Goal: Information Seeking & Learning: Learn about a topic

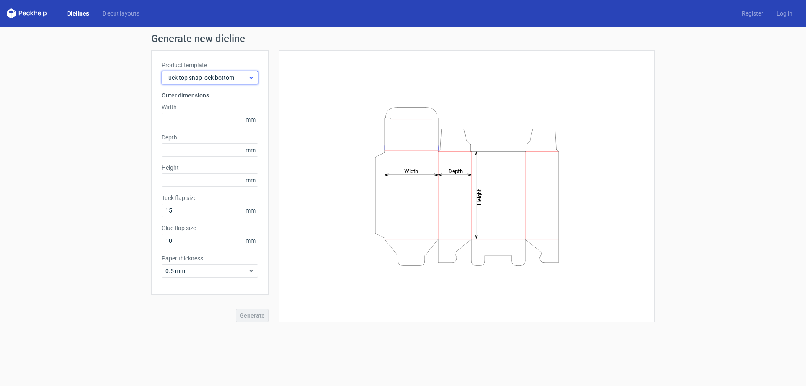
click at [242, 80] on span "Tuck top snap lock bottom" at bounding box center [206, 77] width 83 height 8
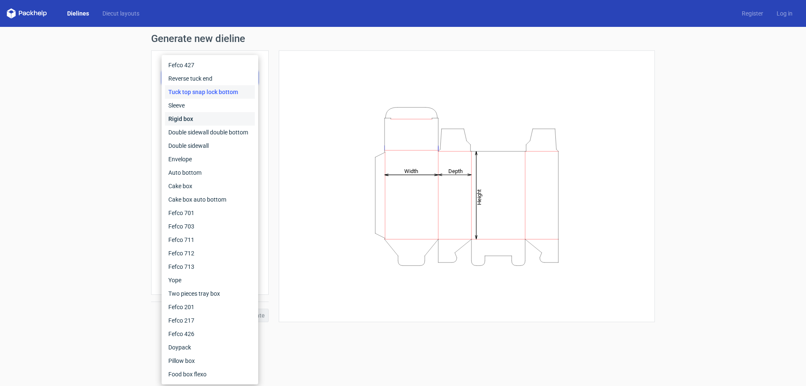
click at [190, 117] on div "Rigid box" at bounding box center [210, 118] width 90 height 13
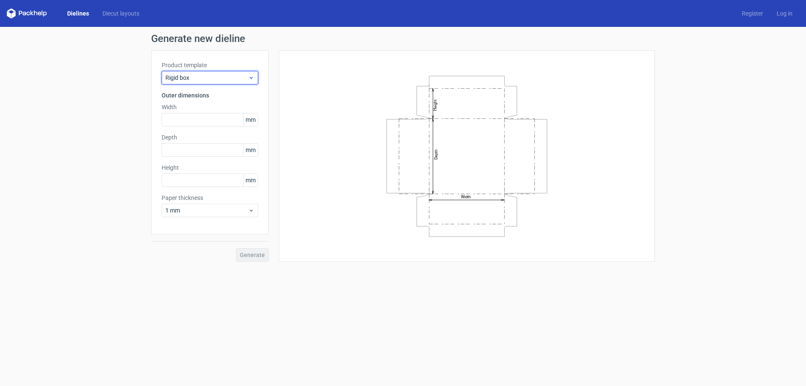
click at [215, 77] on span "Rigid box" at bounding box center [206, 77] width 83 height 8
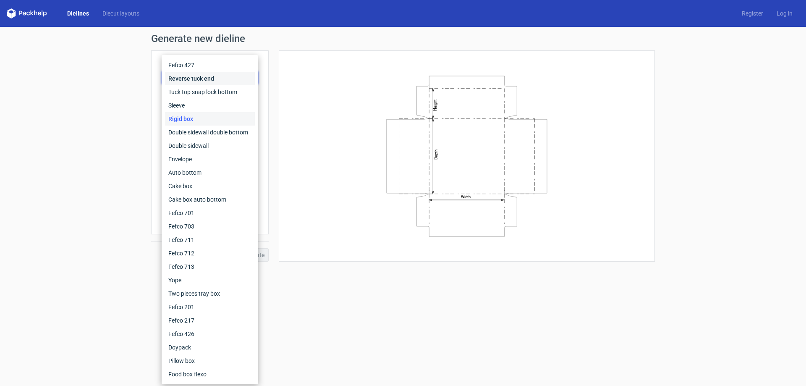
click at [198, 76] on div "Reverse tuck end" at bounding box center [210, 78] width 90 height 13
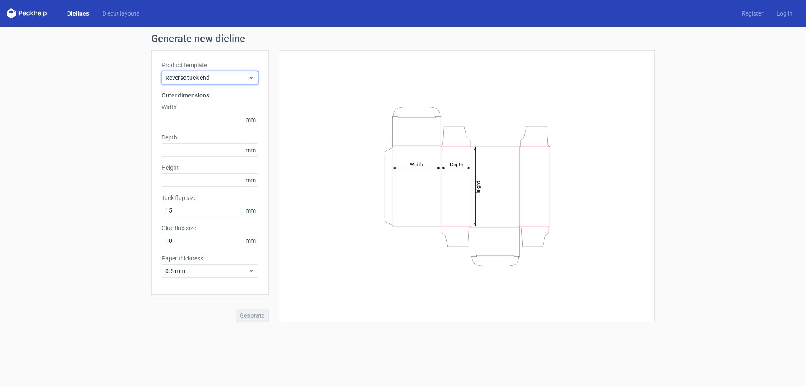
click at [177, 78] on span "Reverse tuck end" at bounding box center [206, 77] width 83 height 8
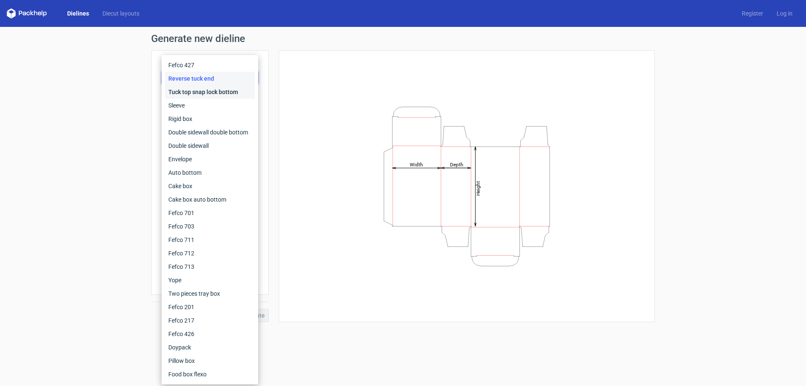
click at [181, 91] on div "Tuck top snap lock bottom" at bounding box center [210, 91] width 90 height 13
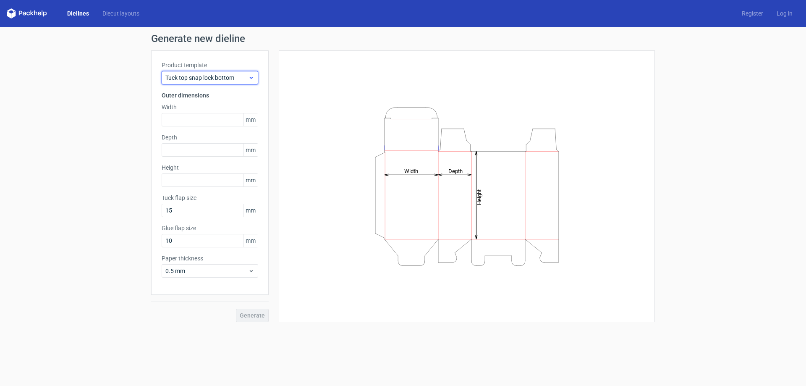
click at [190, 79] on span "Tuck top snap lock bottom" at bounding box center [206, 77] width 83 height 8
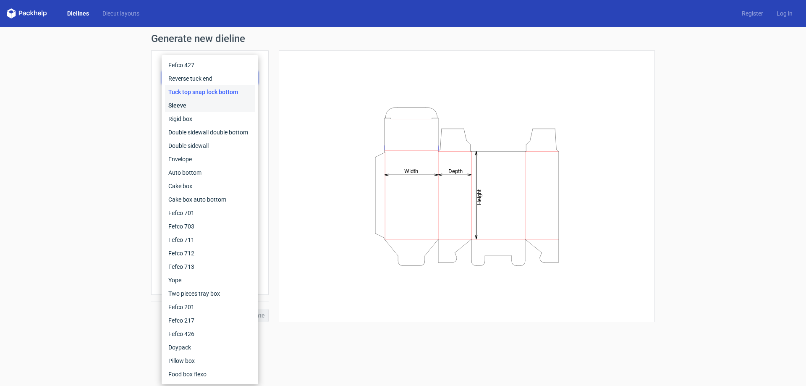
click at [183, 105] on div "Sleeve" at bounding box center [210, 105] width 90 height 13
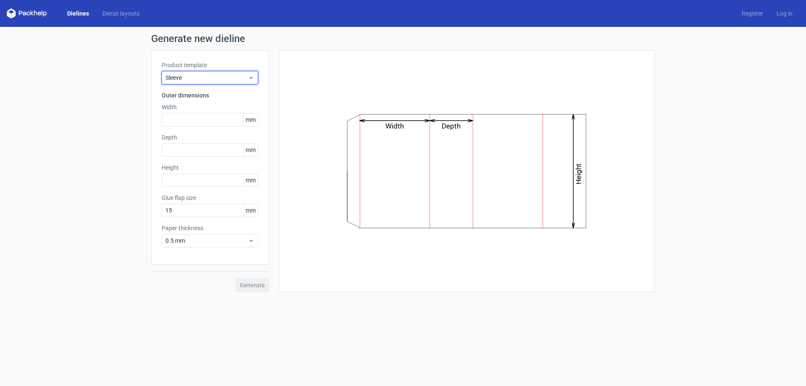
click at [202, 76] on span "Sleeve" at bounding box center [206, 77] width 83 height 8
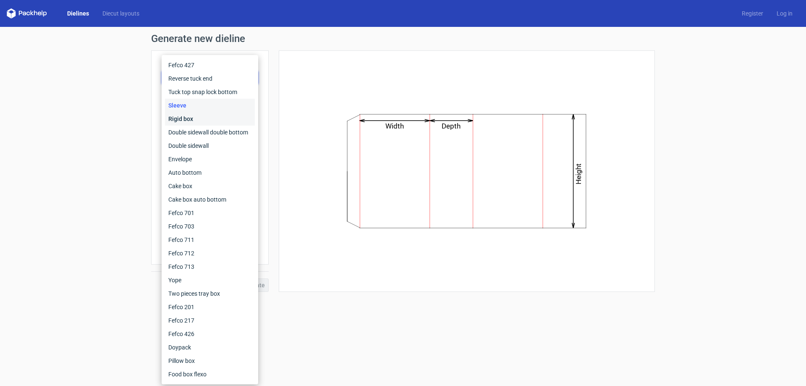
click at [178, 124] on div "Rigid box" at bounding box center [210, 118] width 90 height 13
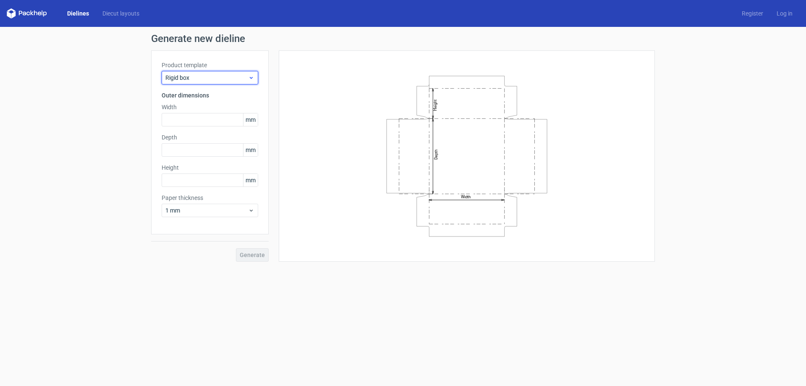
click at [207, 82] on div "Rigid box" at bounding box center [210, 77] width 96 height 13
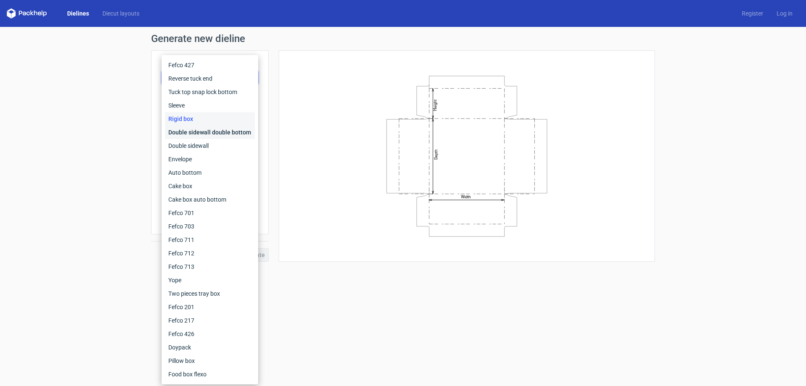
click at [188, 130] on div "Double sidewall double bottom" at bounding box center [210, 131] width 90 height 13
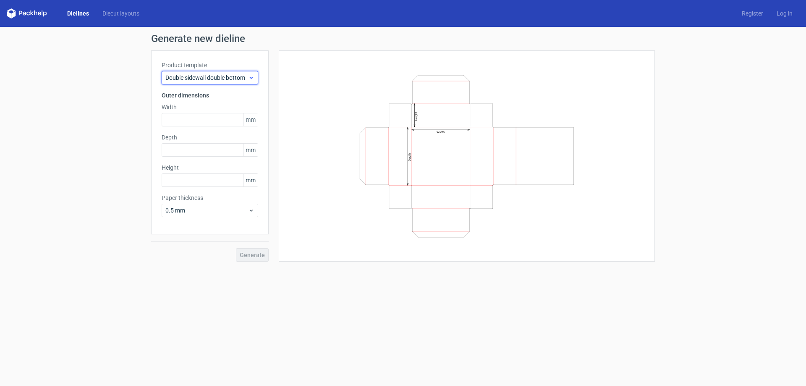
click at [205, 80] on span "Double sidewall double bottom" at bounding box center [206, 77] width 83 height 8
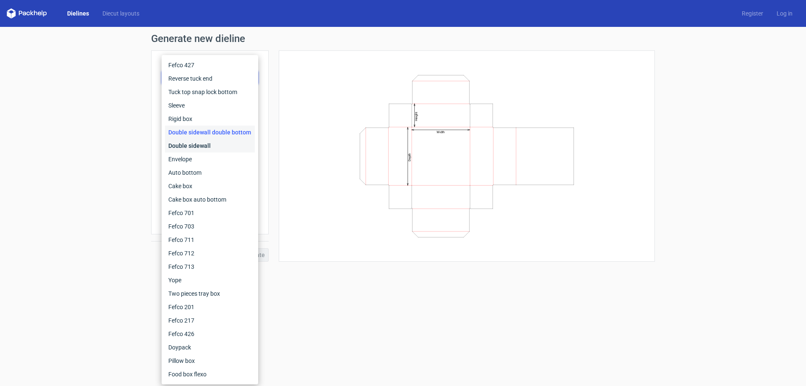
click at [185, 140] on div "Double sidewall" at bounding box center [210, 145] width 90 height 13
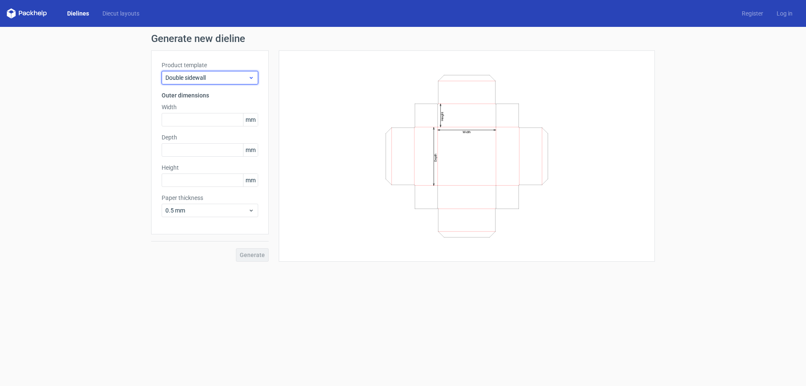
click at [206, 77] on span "Double sidewall" at bounding box center [206, 77] width 83 height 8
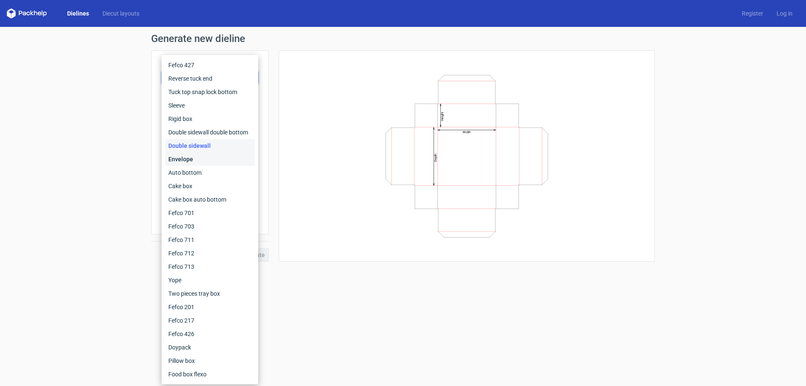
click at [188, 162] on div "Envelope" at bounding box center [210, 158] width 90 height 13
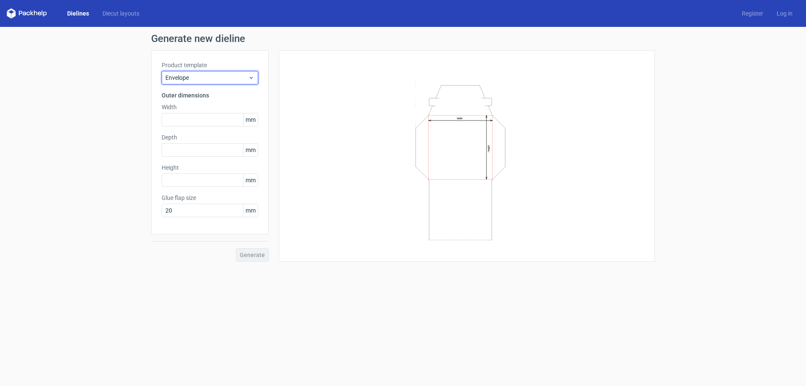
click at [190, 77] on span "Envelope" at bounding box center [206, 77] width 83 height 8
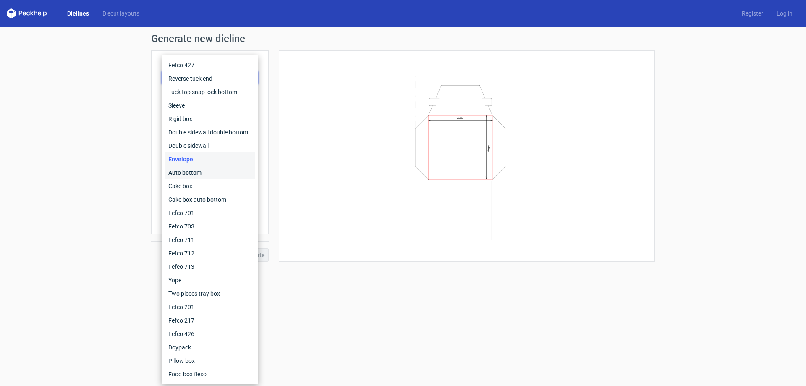
click at [180, 171] on div "Auto bottom" at bounding box center [210, 172] width 90 height 13
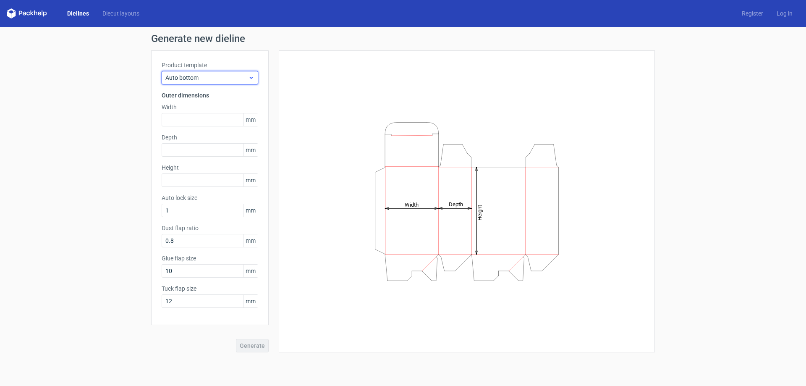
click at [217, 78] on span "Auto bottom" at bounding box center [206, 77] width 83 height 8
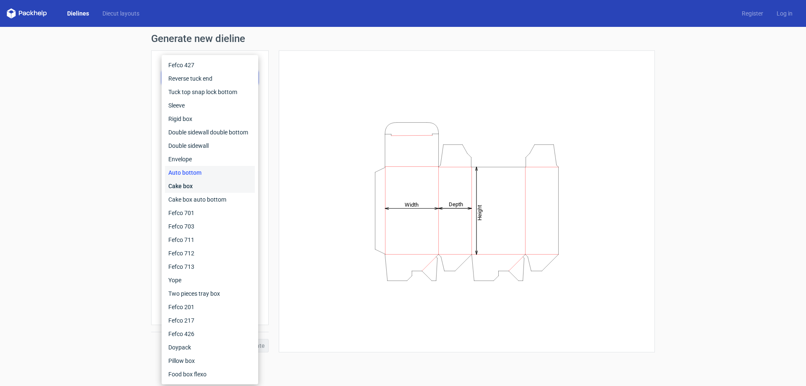
click at [185, 183] on div "Cake box" at bounding box center [210, 185] width 90 height 13
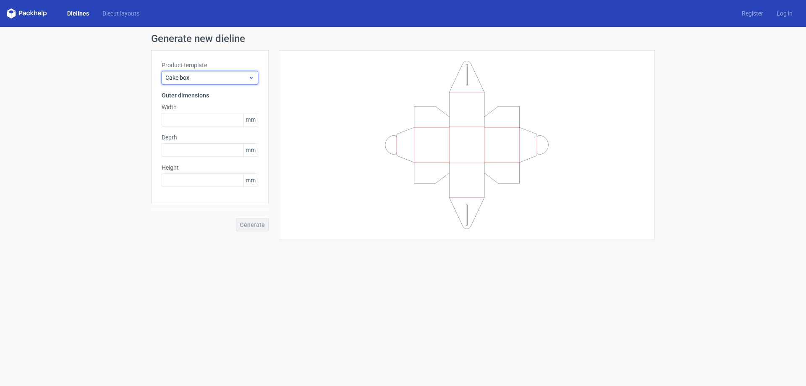
click at [194, 77] on span "Cake box" at bounding box center [206, 77] width 83 height 8
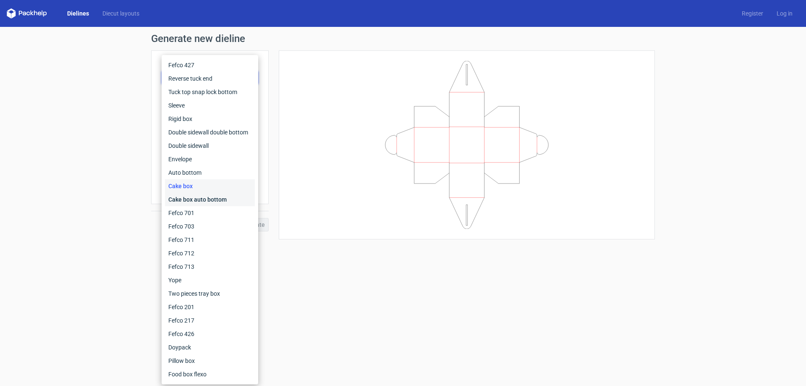
click at [178, 196] on div "Cake box auto bottom" at bounding box center [210, 199] width 90 height 13
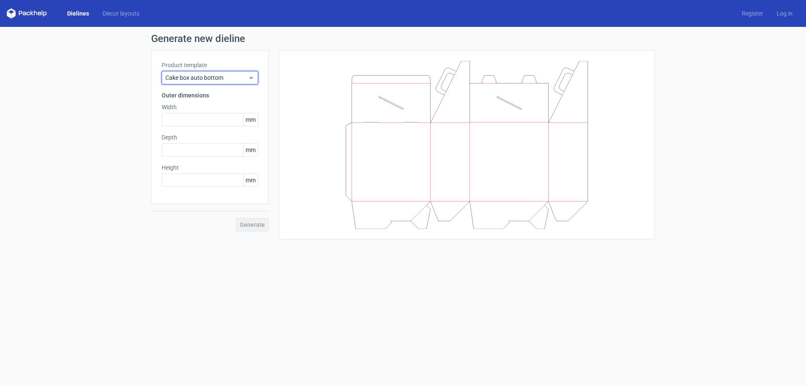
click at [199, 74] on span "Cake box auto bottom" at bounding box center [206, 77] width 83 height 8
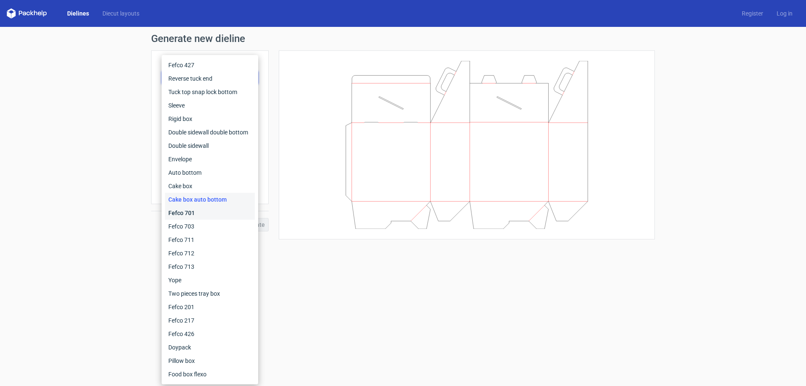
click at [185, 213] on div "Fefco 701" at bounding box center [210, 212] width 90 height 13
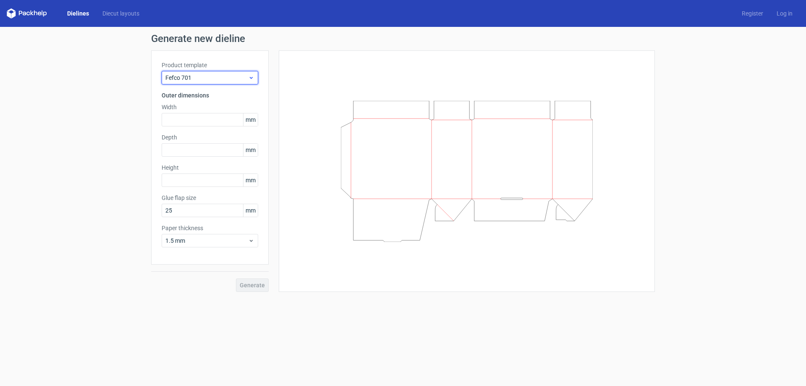
click at [246, 78] on span "Fefco 701" at bounding box center [206, 77] width 83 height 8
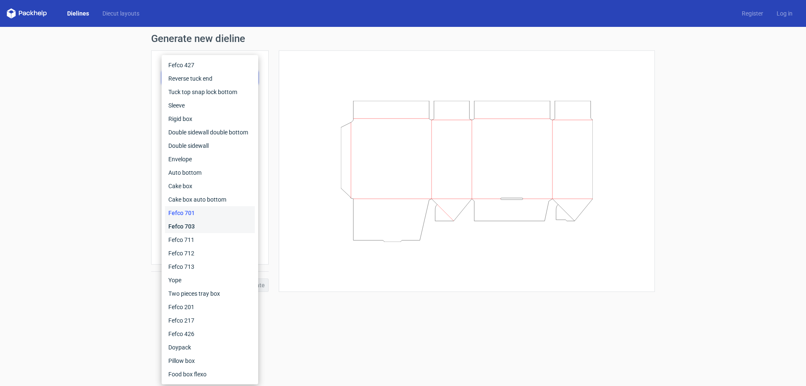
click at [196, 230] on div "Fefco 703" at bounding box center [210, 225] width 90 height 13
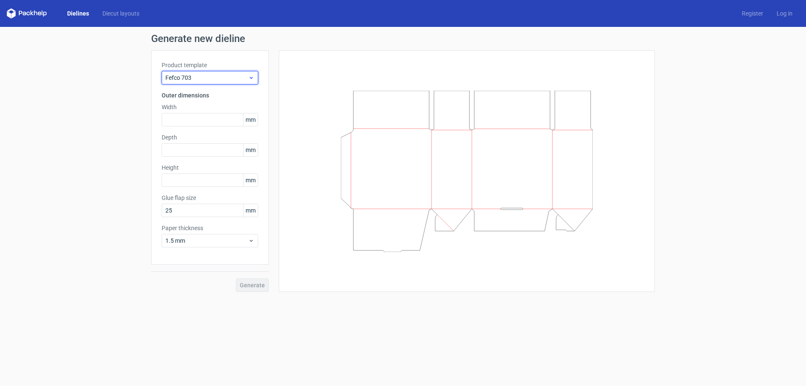
click at [199, 80] on span "Fefco 703" at bounding box center [206, 77] width 83 height 8
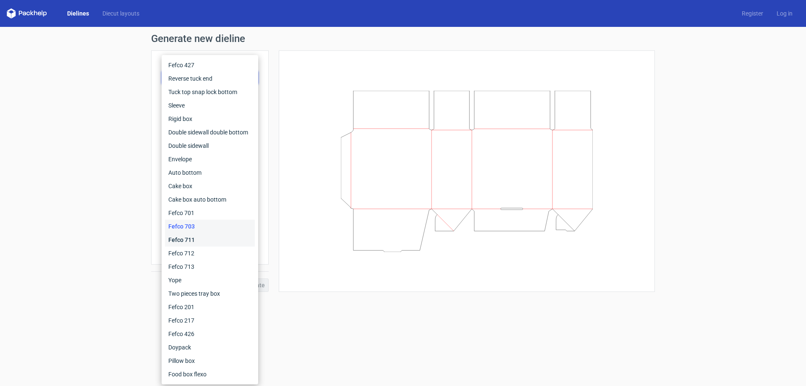
click at [188, 238] on div "Fefco 711" at bounding box center [210, 239] width 90 height 13
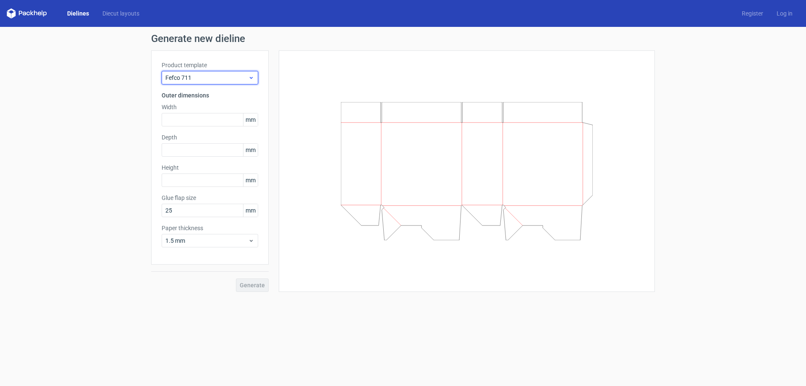
click at [231, 74] on span "Fefco 711" at bounding box center [206, 77] width 83 height 8
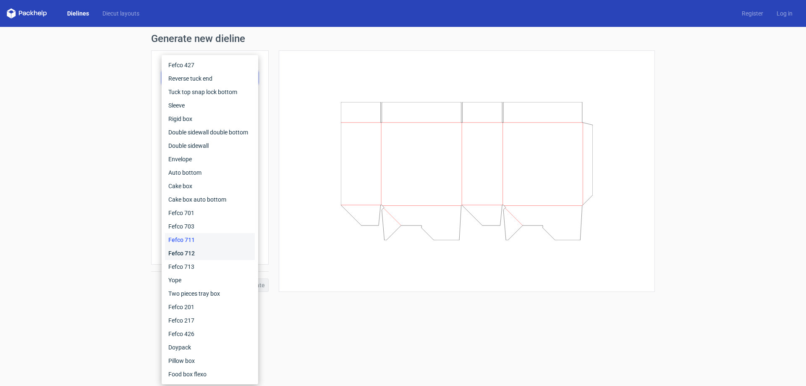
click at [187, 255] on div "Fefco 712" at bounding box center [210, 252] width 90 height 13
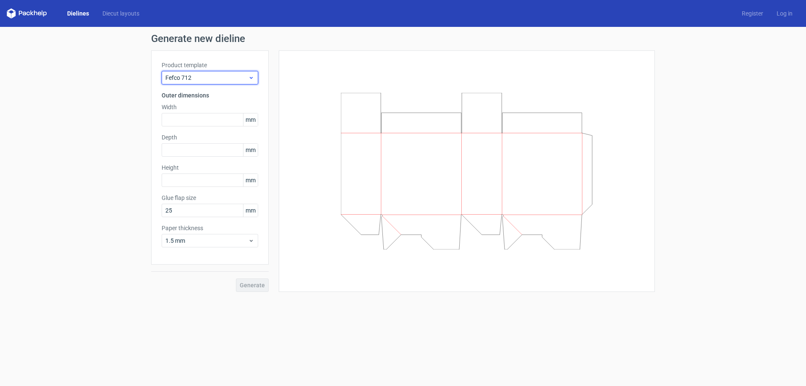
click at [225, 76] on span "Fefco 712" at bounding box center [206, 77] width 83 height 8
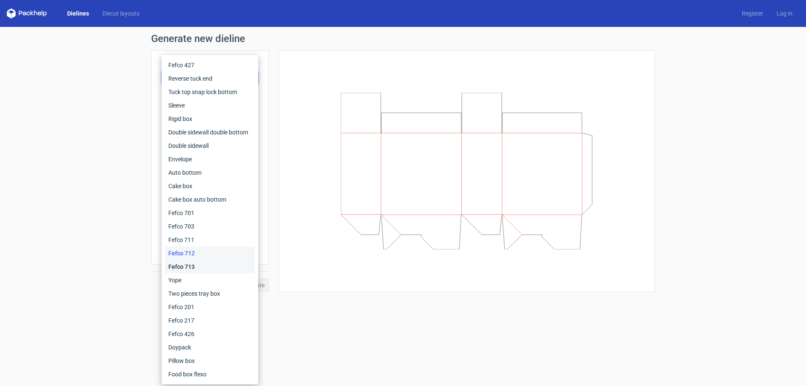
click at [185, 266] on div "Fefco 713" at bounding box center [210, 266] width 90 height 13
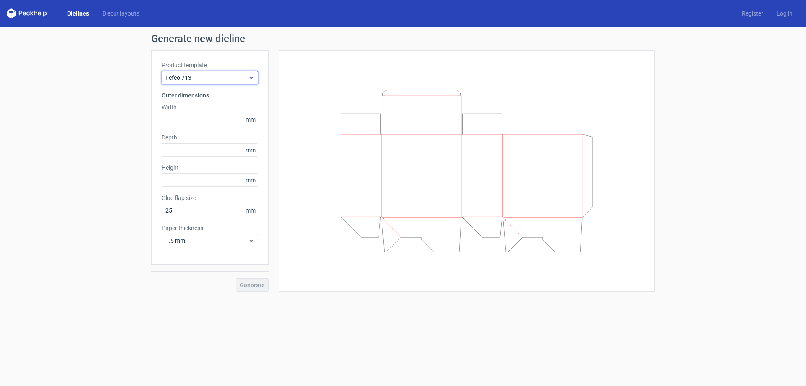
click at [191, 76] on span "Fefco 713" at bounding box center [206, 77] width 83 height 8
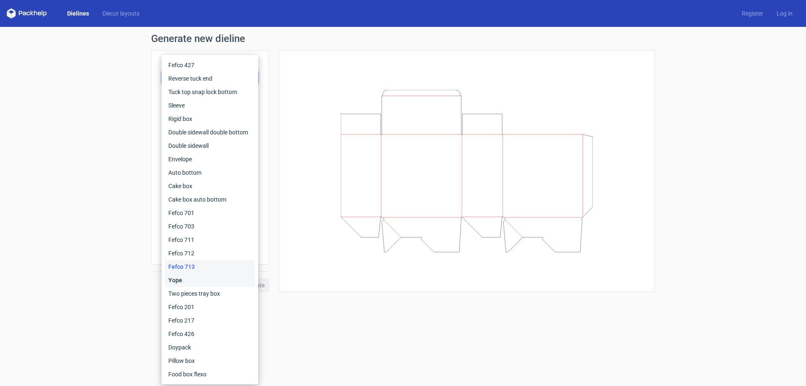
click at [176, 281] on div "Yope" at bounding box center [210, 279] width 90 height 13
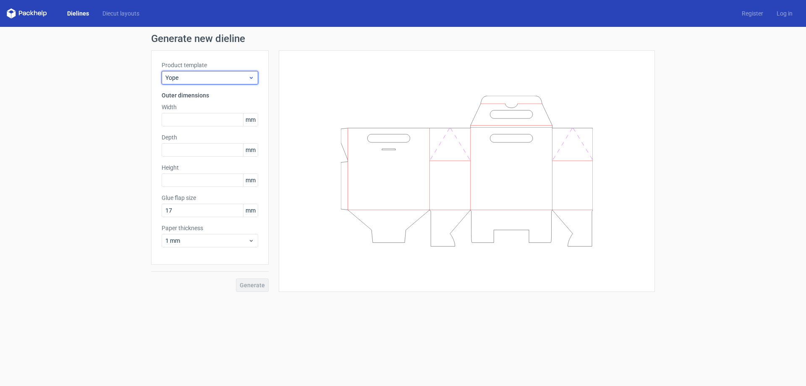
click at [209, 75] on span "Yope" at bounding box center [206, 77] width 83 height 8
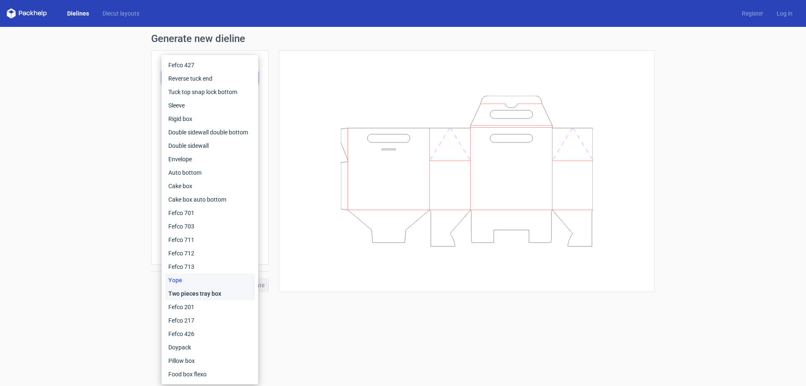
click at [175, 297] on div "Two pieces tray box" at bounding box center [210, 293] width 90 height 13
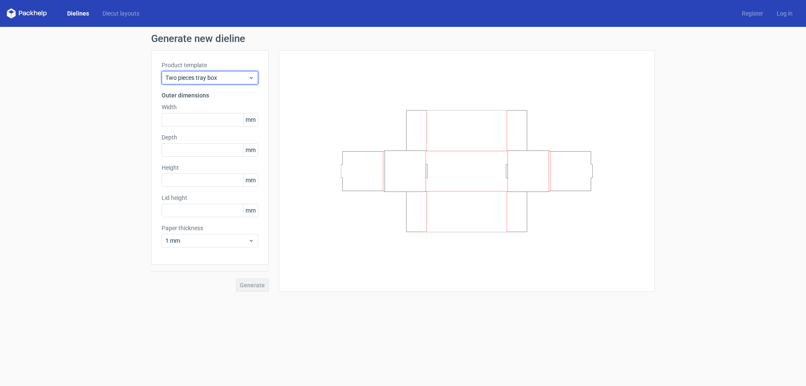
click at [218, 81] on span "Two pieces tray box" at bounding box center [206, 77] width 83 height 8
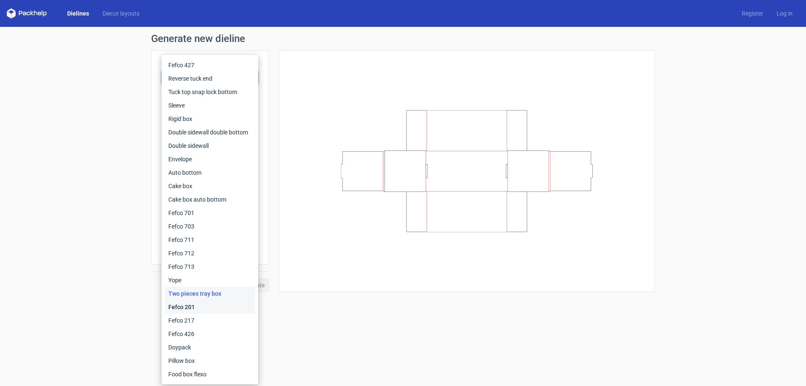
click at [183, 310] on div "Fefco 201" at bounding box center [210, 306] width 90 height 13
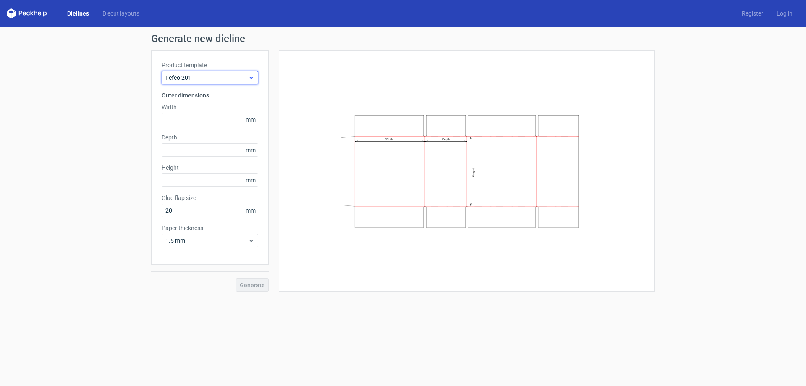
click at [212, 80] on span "Fefco 201" at bounding box center [206, 77] width 83 height 8
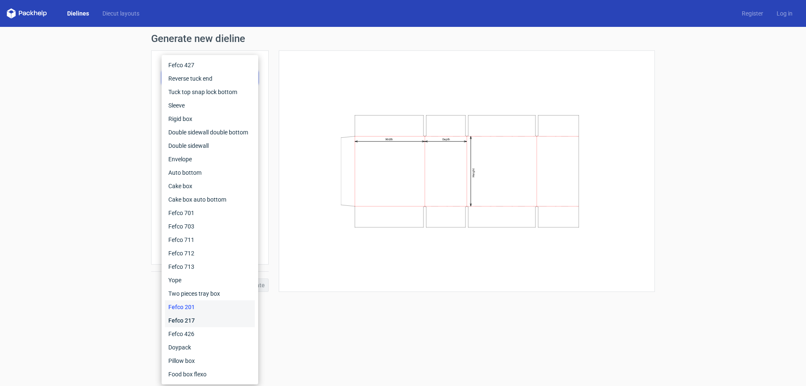
click at [205, 323] on div "Fefco 217" at bounding box center [210, 319] width 90 height 13
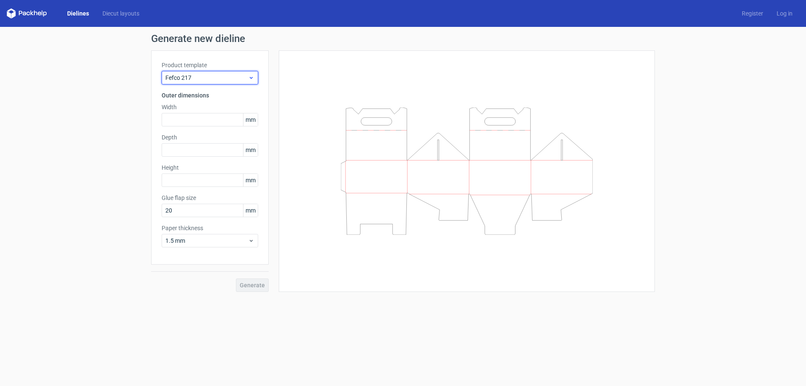
click at [225, 78] on span "Fefco 217" at bounding box center [206, 77] width 83 height 8
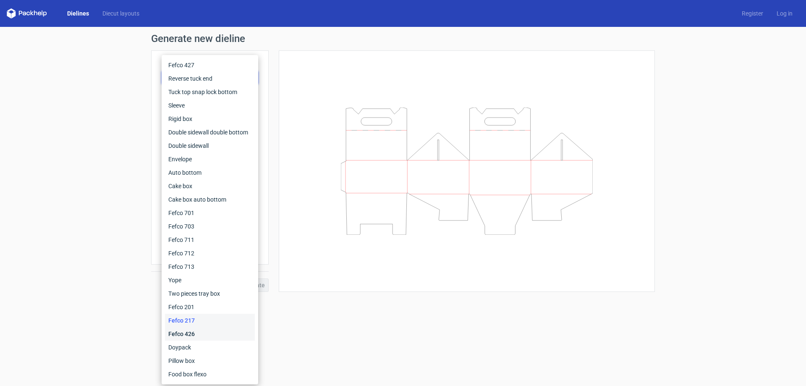
click at [178, 329] on div "Fefco 426" at bounding box center [210, 333] width 90 height 13
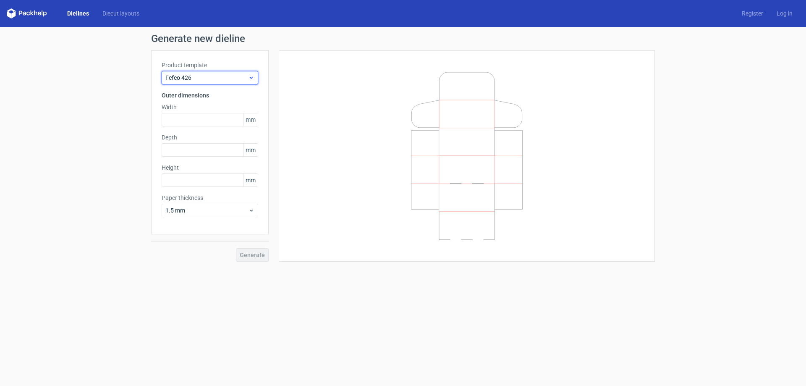
click at [208, 73] on span "Fefco 426" at bounding box center [206, 77] width 83 height 8
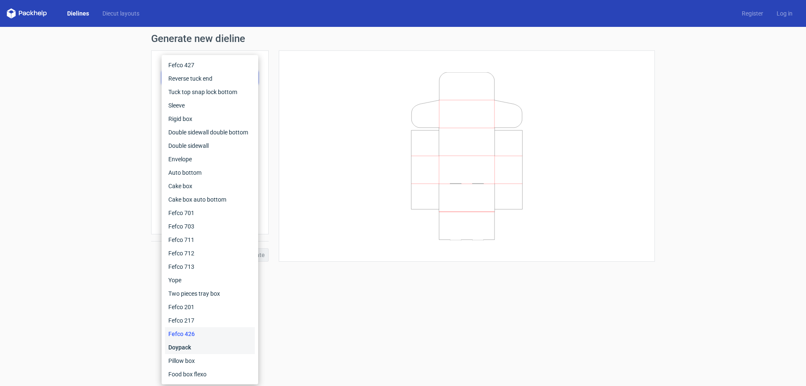
click at [197, 350] on div "Doypack" at bounding box center [210, 346] width 90 height 13
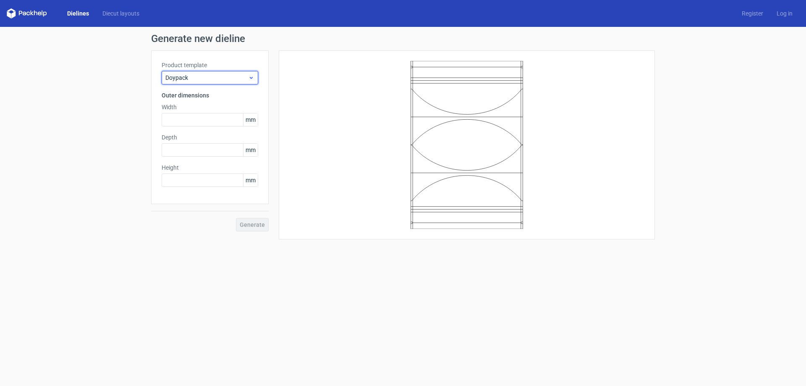
click at [224, 81] on span "Doypack" at bounding box center [206, 77] width 83 height 8
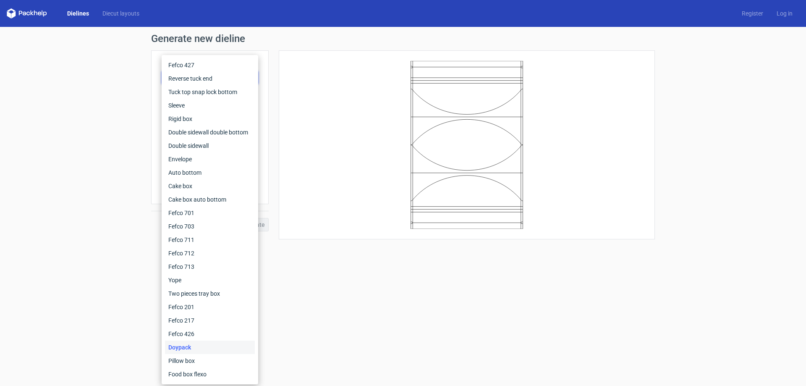
click at [192, 351] on div "Doypack" at bounding box center [210, 346] width 90 height 13
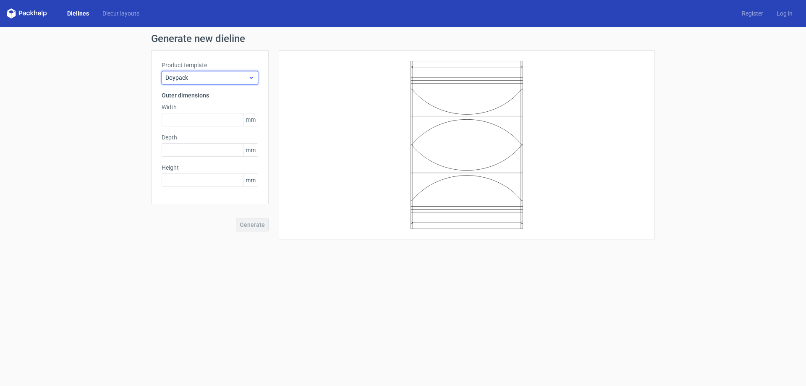
click at [203, 76] on span "Doypack" at bounding box center [206, 77] width 83 height 8
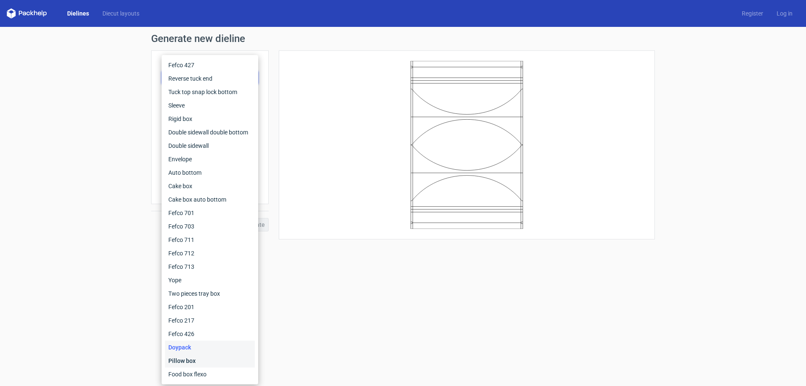
click at [183, 364] on div "Pillow box" at bounding box center [210, 360] width 90 height 13
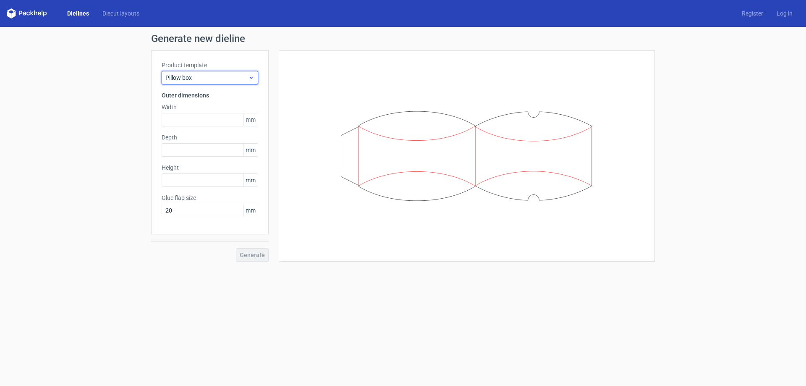
click at [194, 73] on div "Pillow box" at bounding box center [210, 77] width 96 height 13
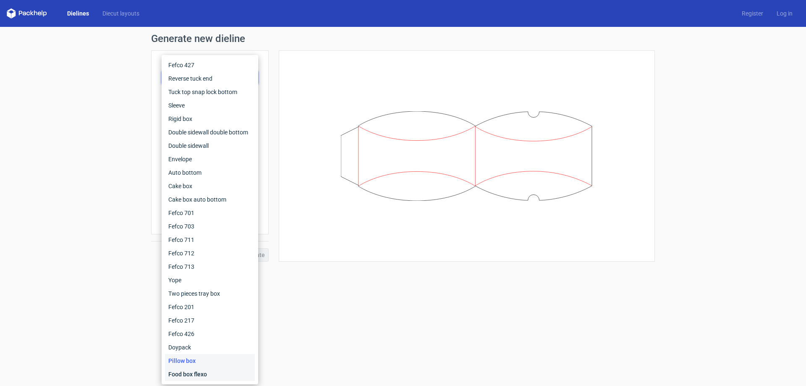
click at [196, 372] on div "Food box flexo" at bounding box center [210, 373] width 90 height 13
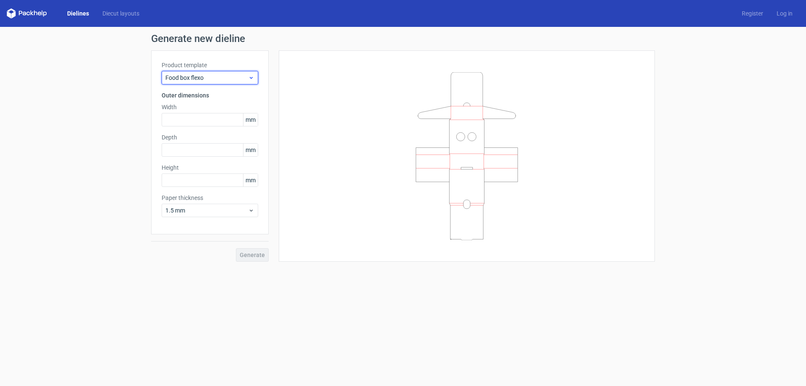
click at [206, 73] on div "Food box flexo" at bounding box center [210, 77] width 96 height 13
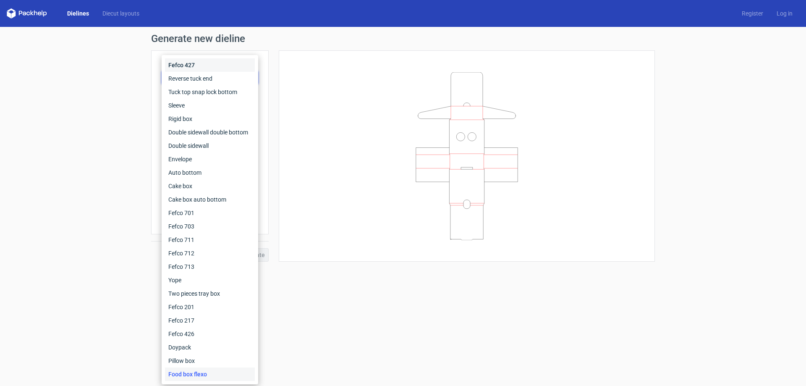
click at [190, 60] on div "Fefco 427" at bounding box center [210, 64] width 90 height 13
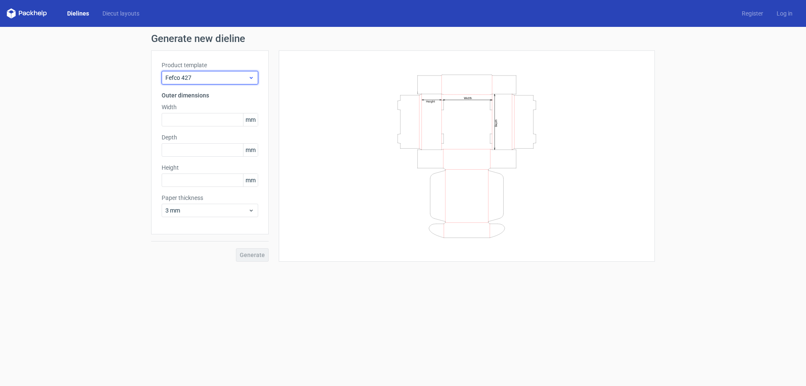
click at [225, 78] on span "Fefco 427" at bounding box center [206, 77] width 83 height 8
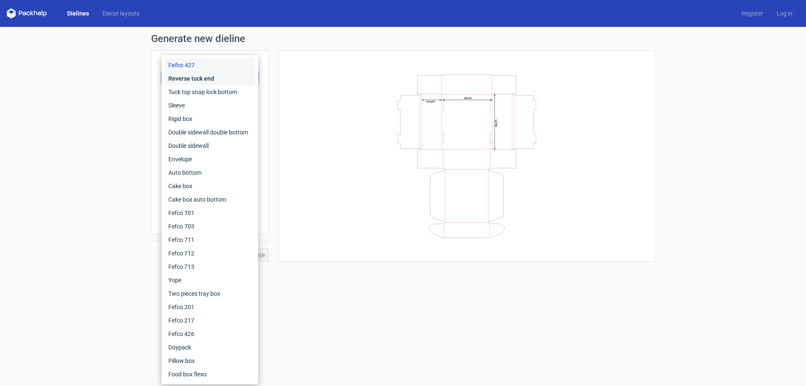
click at [176, 80] on div "Reverse tuck end" at bounding box center [210, 78] width 90 height 13
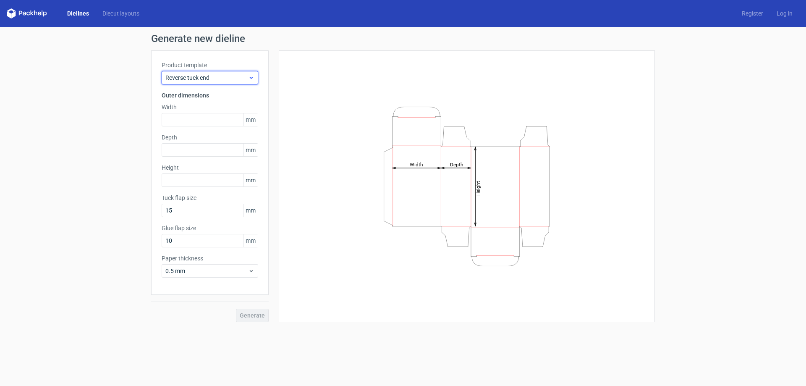
click at [207, 76] on span "Reverse tuck end" at bounding box center [206, 77] width 83 height 8
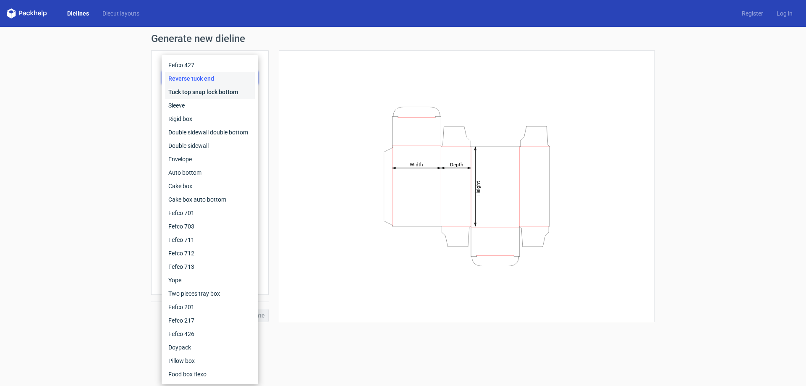
click at [200, 94] on div "Tuck top snap lock bottom" at bounding box center [210, 91] width 90 height 13
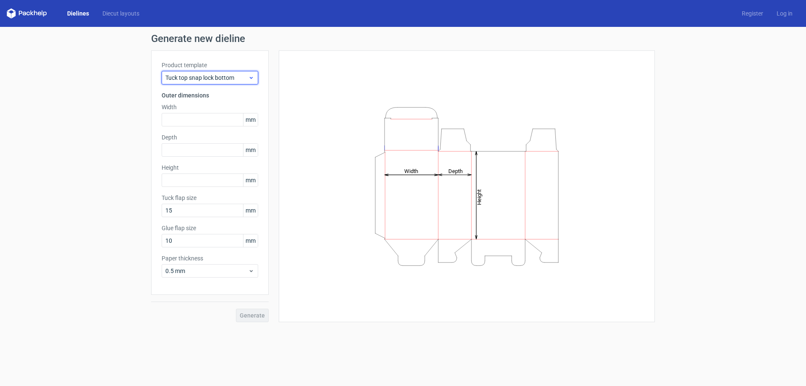
click at [196, 76] on span "Tuck top snap lock bottom" at bounding box center [206, 77] width 83 height 8
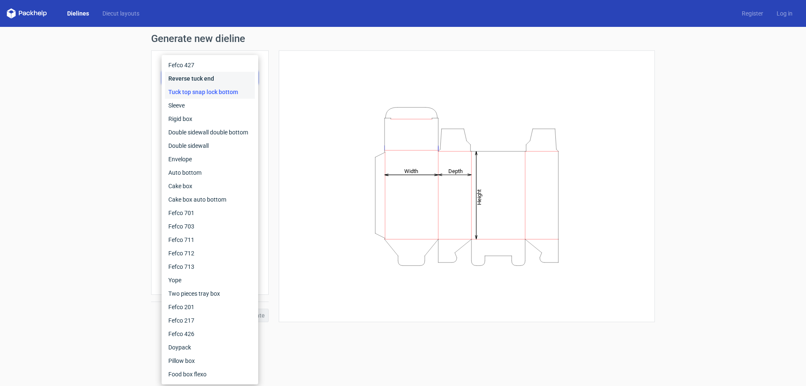
click at [195, 78] on div "Reverse tuck end" at bounding box center [210, 78] width 90 height 13
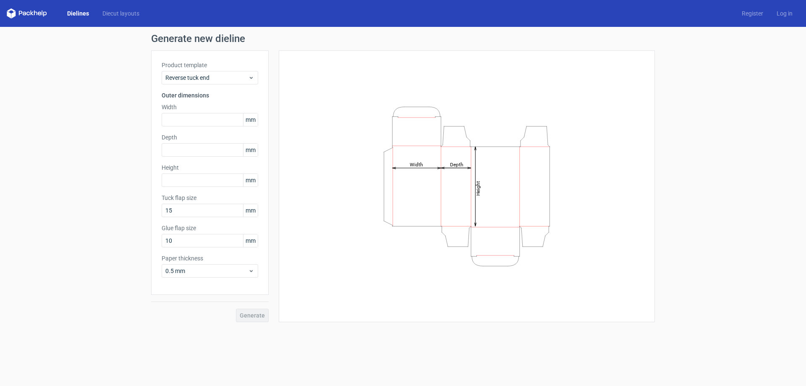
click at [684, 140] on div "Generate new dieline Product template Reverse tuck end Outer dimensions Width m…" at bounding box center [403, 178] width 806 height 302
